Goal: Task Accomplishment & Management: Complete application form

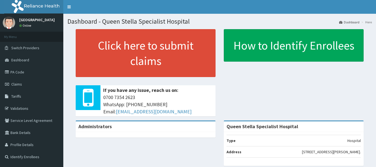
click at [25, 85] on link "Claims" at bounding box center [31, 84] width 63 height 12
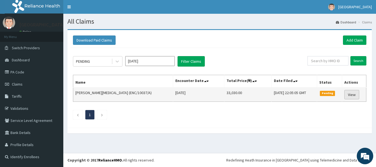
click at [352, 95] on link "View" at bounding box center [351, 94] width 15 height 9
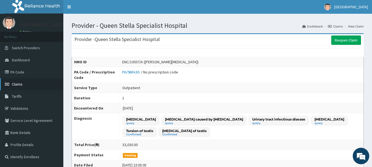
click at [15, 83] on span "Claims" at bounding box center [17, 84] width 11 height 5
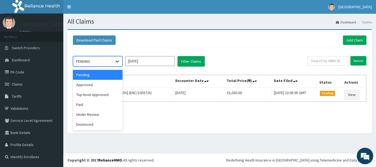
click at [117, 61] on icon at bounding box center [118, 62] width 6 height 6
click at [112, 83] on div "Approved" at bounding box center [98, 85] width 50 height 10
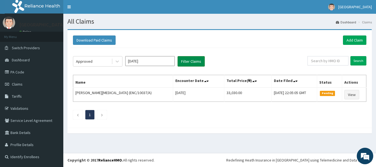
click at [199, 59] on button "Filter Claims" at bounding box center [191, 61] width 27 height 10
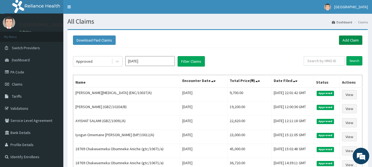
click at [351, 38] on link "Add Claim" at bounding box center [350, 40] width 23 height 9
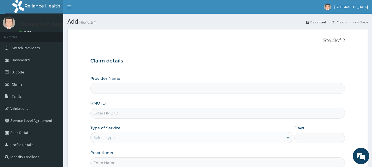
type input "Queen Stella Specialist Hospital"
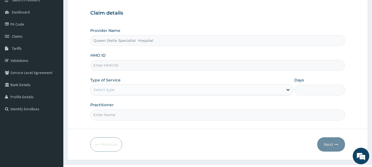
scroll to position [59, 0]
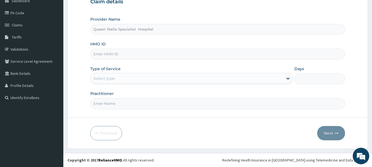
click at [109, 55] on input "HMO ID" at bounding box center [217, 54] width 255 height 11
type input "COG/10028/D"
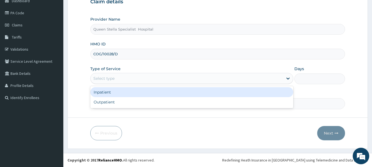
click at [116, 76] on div "Select type" at bounding box center [187, 78] width 192 height 9
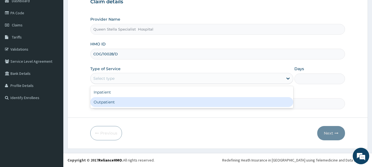
click at [113, 105] on div "Outpatient" at bounding box center [191, 102] width 203 height 10
type input "1"
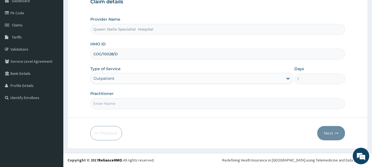
click at [109, 104] on input "Practitioner" at bounding box center [217, 103] width 255 height 11
type input "DR AJIBOLA"
click at [327, 135] on button "Next" at bounding box center [331, 133] width 28 height 14
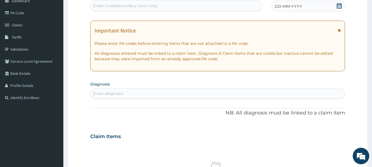
click at [337, 6] on icon at bounding box center [339, 6] width 5 height 6
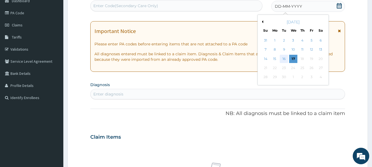
click at [285, 57] on div "16" at bounding box center [284, 59] width 8 height 8
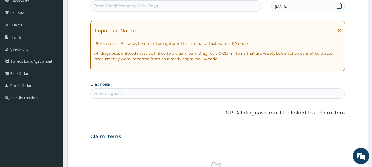
click at [119, 94] on div "Enter diagnosis" at bounding box center [108, 94] width 30 height 6
type input "MALARIA"
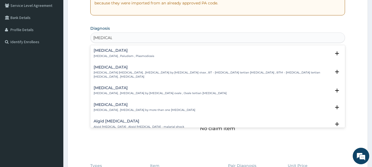
scroll to position [114, 0]
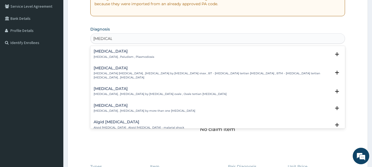
click at [114, 51] on h4 "Malaria" at bounding box center [124, 51] width 61 height 4
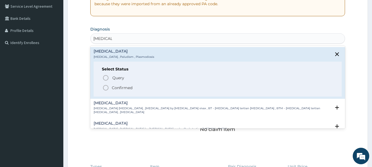
click at [107, 88] on icon "status option filled" at bounding box center [105, 88] width 7 height 7
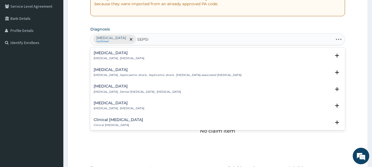
type input "SEPSIS"
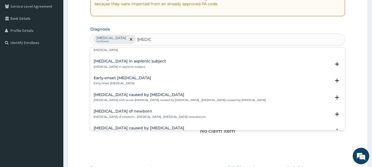
scroll to position [496, 0]
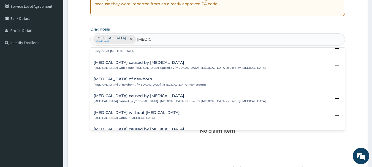
click at [115, 94] on h4 "Sepsis caused by Salmonella" at bounding box center [180, 96] width 172 height 4
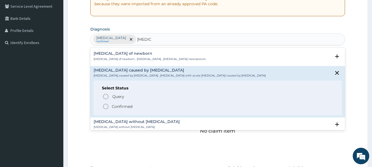
scroll to position [551, 0]
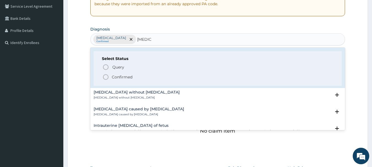
click at [107, 74] on icon "status option filled" at bounding box center [105, 77] width 7 height 7
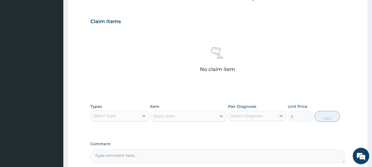
scroll to position [230, 0]
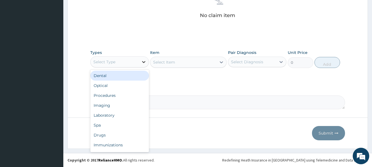
click at [145, 63] on icon at bounding box center [144, 62] width 6 height 6
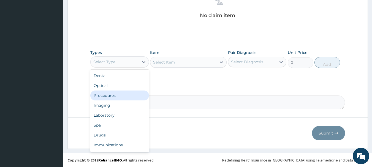
click at [128, 97] on div "Procedures" at bounding box center [119, 96] width 59 height 10
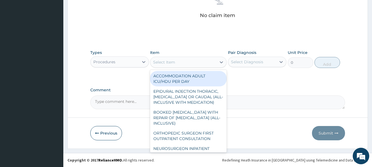
click at [158, 62] on div "Select Item" at bounding box center [164, 62] width 22 height 6
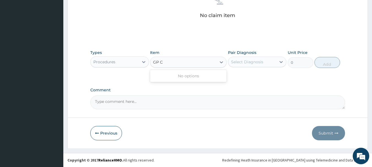
type input "GP C"
type input "G"
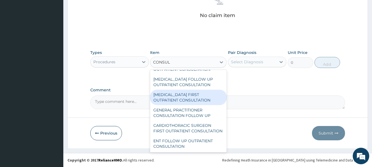
scroll to position [879, 0]
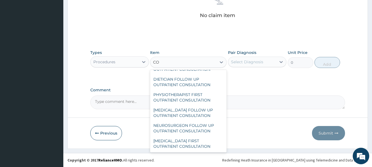
type input "C"
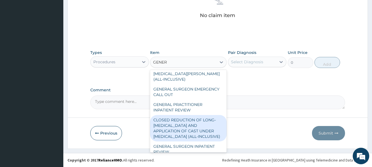
scroll to position [154, 0]
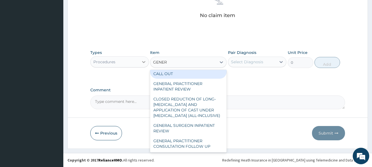
type input "GENER"
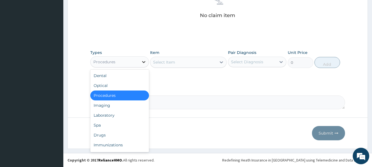
click at [144, 63] on icon at bounding box center [143, 62] width 3 height 2
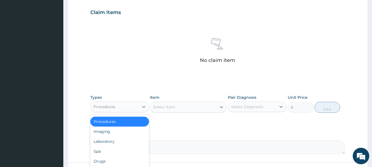
scroll to position [193, 0]
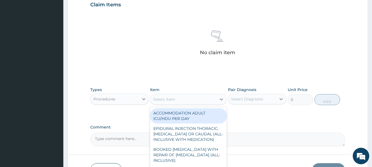
click at [164, 97] on div "Select Item" at bounding box center [164, 100] width 22 height 6
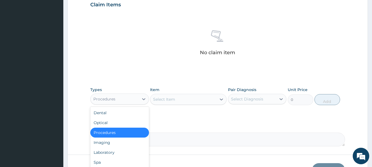
click at [120, 98] on div "Procedures" at bounding box center [115, 99] width 48 height 9
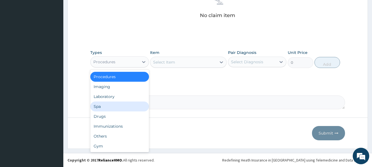
scroll to position [0, 0]
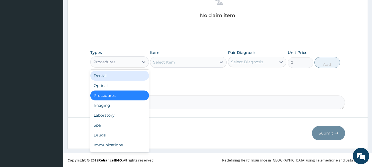
click at [119, 60] on div "Procedures" at bounding box center [115, 62] width 48 height 9
click at [144, 63] on icon at bounding box center [144, 62] width 6 height 6
click at [132, 96] on div "Procedures" at bounding box center [119, 96] width 59 height 10
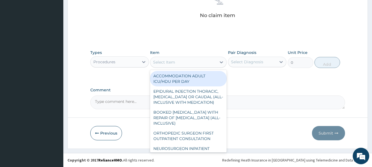
click at [158, 62] on div "Select Item" at bounding box center [164, 62] width 22 height 6
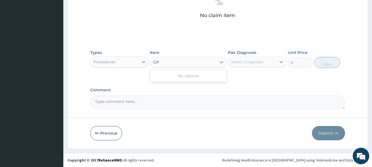
type input "G"
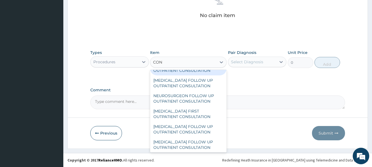
scroll to position [1005, 0]
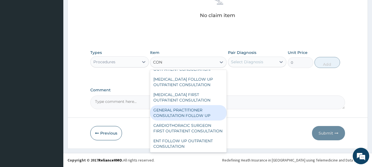
type input "CON"
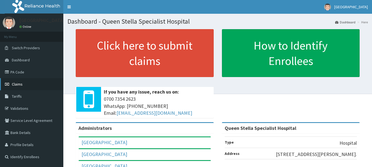
click at [16, 85] on span "Claims" at bounding box center [17, 84] width 11 height 5
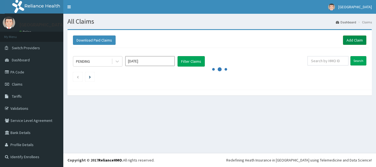
click at [356, 39] on link "Add Claim" at bounding box center [354, 40] width 23 height 9
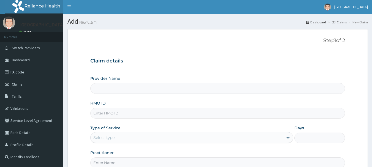
click at [106, 114] on input "HMO ID" at bounding box center [217, 113] width 255 height 11
type input "Queen Stella Specialist Hospital"
